Goal: Task Accomplishment & Management: Use online tool/utility

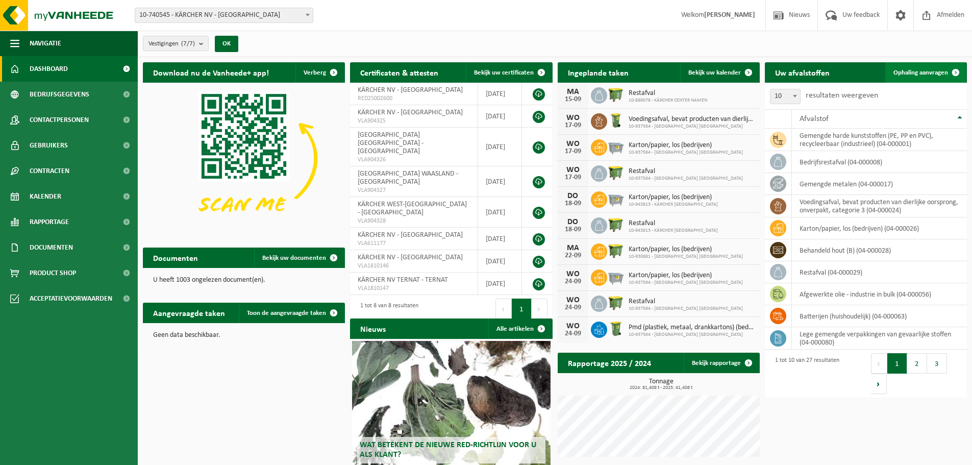
click at [932, 72] on span "Ophaling aanvragen" at bounding box center [920, 72] width 55 height 7
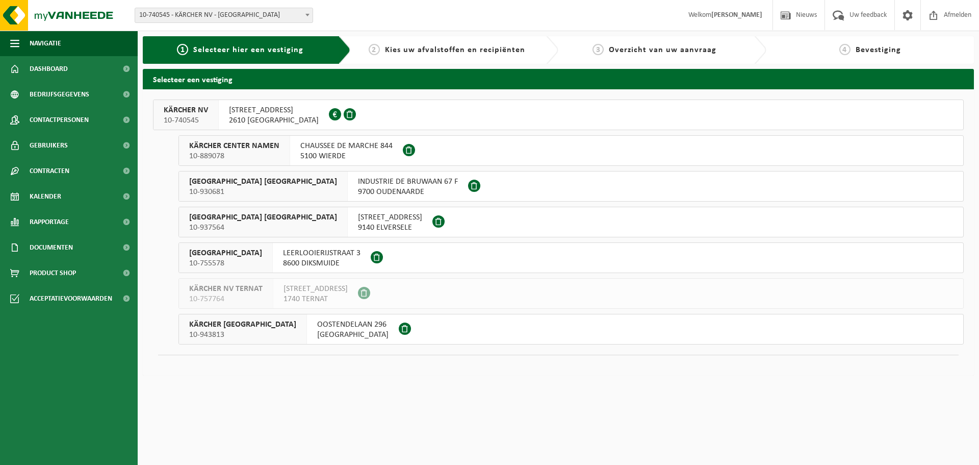
click at [290, 112] on span "BOOMSESTEENWEG 939" at bounding box center [274, 110] width 90 height 10
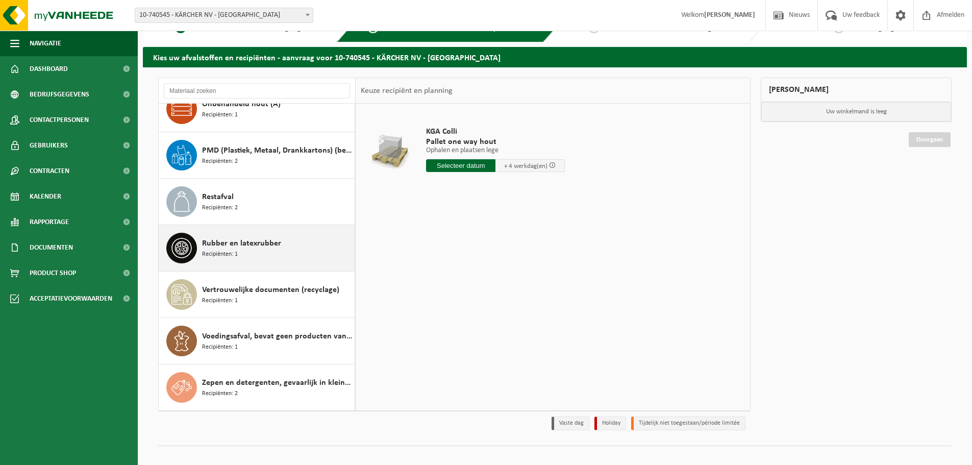
scroll to position [34, 0]
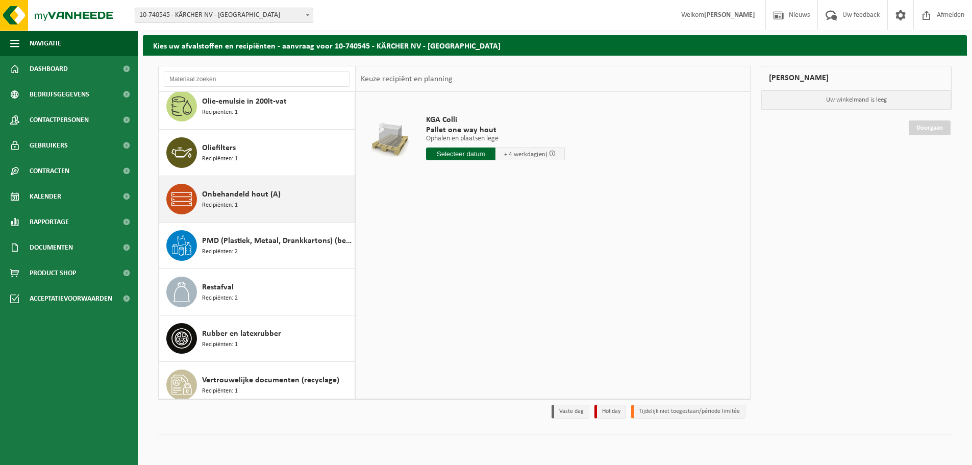
click at [232, 201] on span "Recipiënten: 1" at bounding box center [220, 205] width 36 height 10
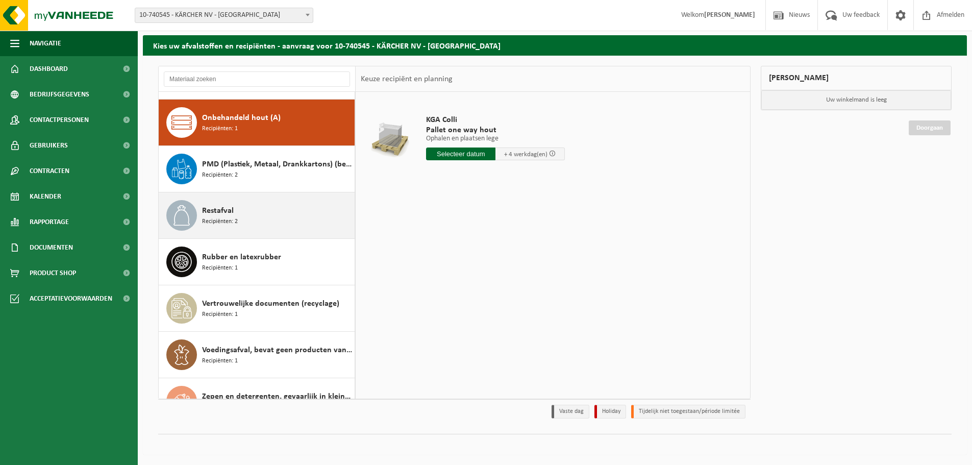
scroll to position [743, 0]
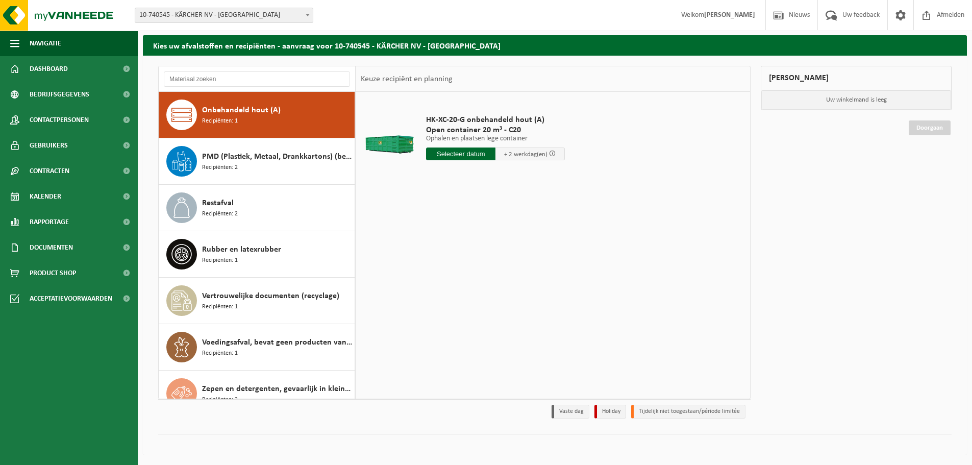
click at [458, 156] on input "text" at bounding box center [460, 153] width 69 height 13
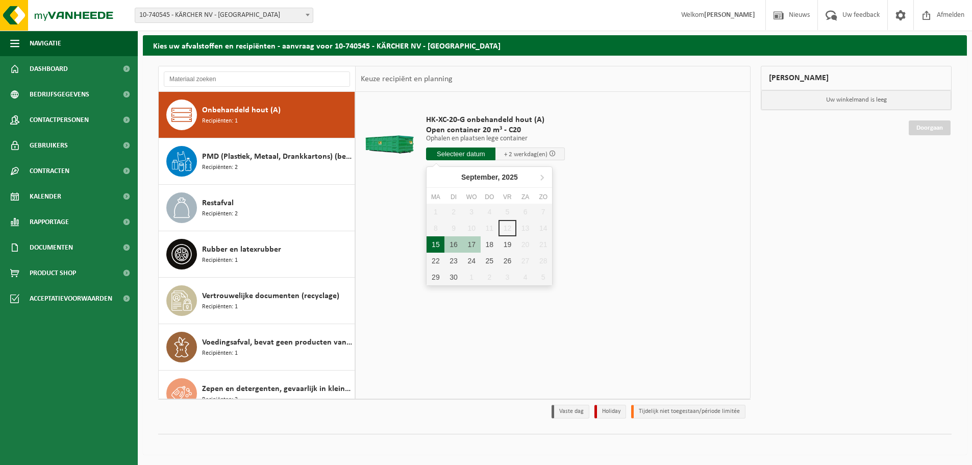
click at [435, 248] on div "15" at bounding box center [435, 244] width 18 height 16
type input "Van 2025-09-15"
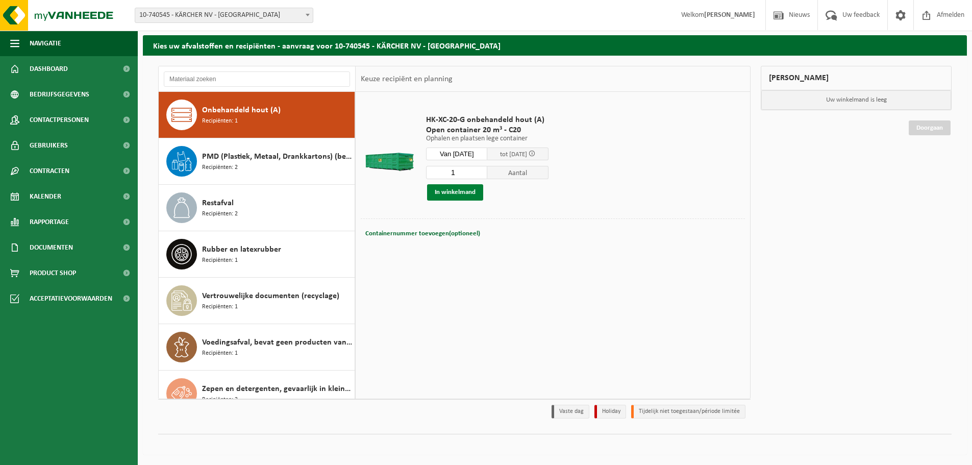
click at [462, 190] on button "In winkelmand" at bounding box center [455, 192] width 56 height 16
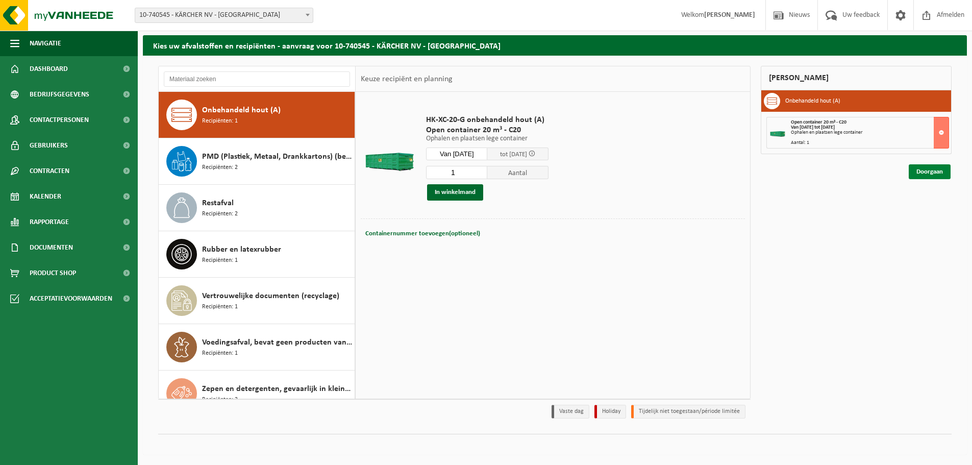
click at [934, 170] on link "Doorgaan" at bounding box center [929, 171] width 42 height 15
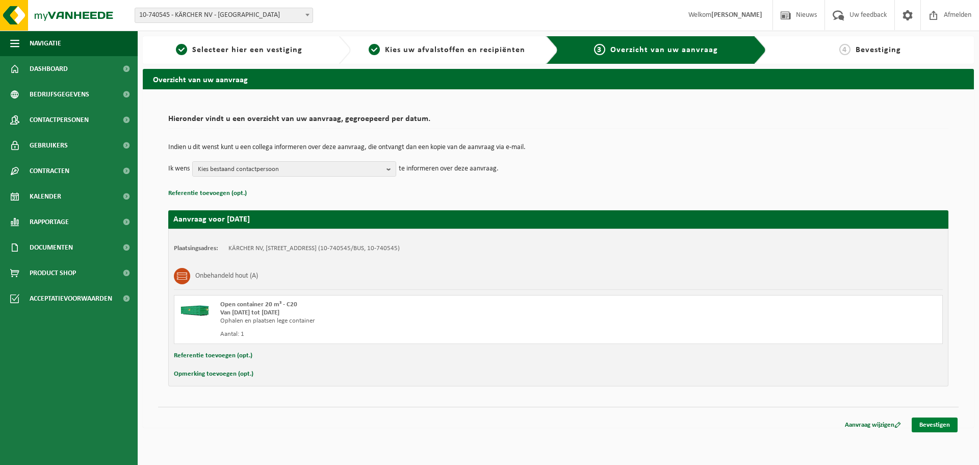
click at [928, 423] on link "Bevestigen" at bounding box center [935, 424] width 46 height 15
